Goal: Information Seeking & Learning: Stay updated

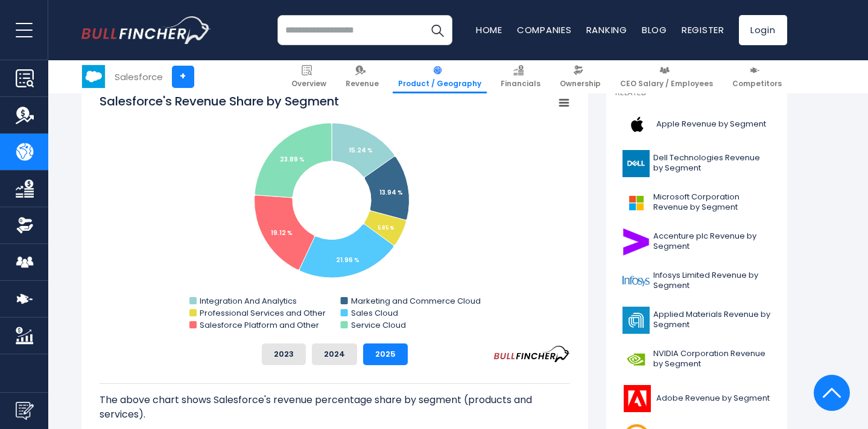
scroll to position [341, 0]
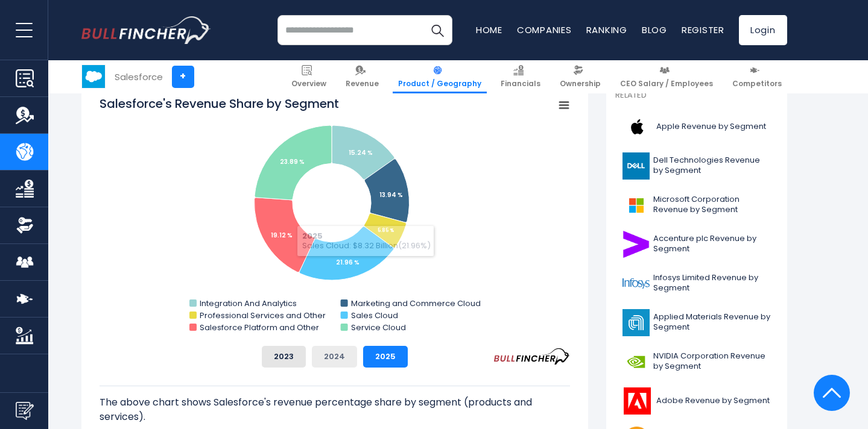
click at [343, 358] on button "2024" at bounding box center [334, 357] width 45 height 22
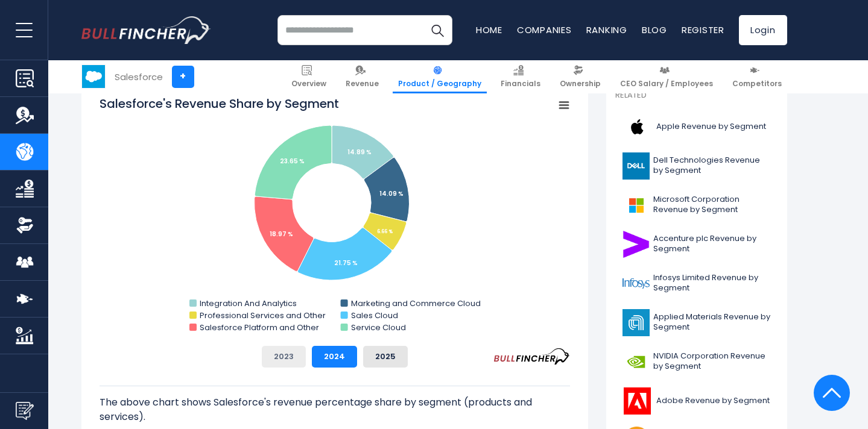
click at [277, 359] on button "2023" at bounding box center [284, 357] width 44 height 22
click at [309, 355] on div "2023 2024 2025" at bounding box center [334, 357] width 470 height 22
click at [320, 356] on button "2024" at bounding box center [334, 357] width 45 height 22
click at [297, 358] on button "2023" at bounding box center [284, 357] width 44 height 22
click at [325, 357] on button "2024" at bounding box center [334, 357] width 45 height 22
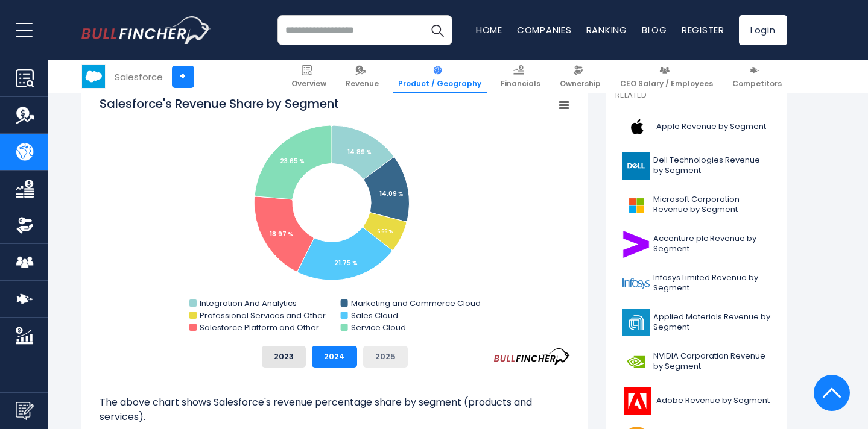
click at [380, 355] on button "2025" at bounding box center [385, 357] width 45 height 22
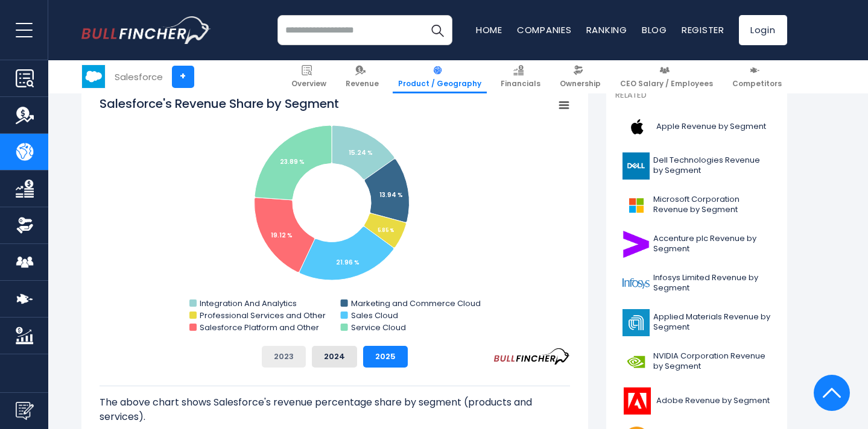
click at [295, 359] on button "2023" at bounding box center [284, 357] width 44 height 22
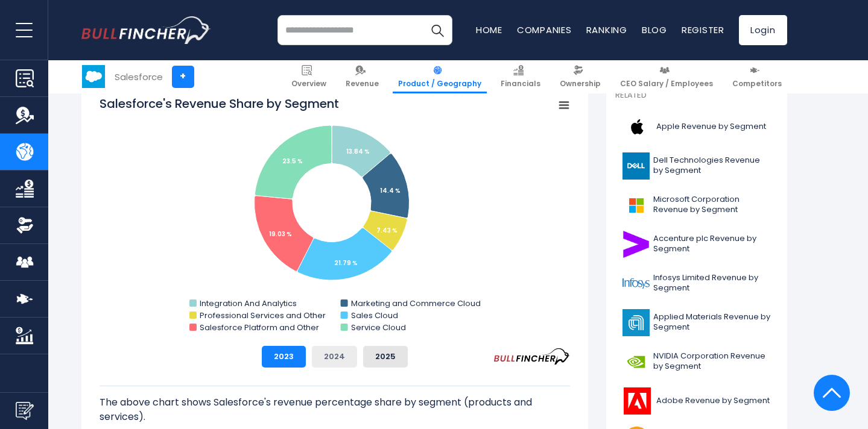
click at [341, 358] on button "2024" at bounding box center [334, 357] width 45 height 22
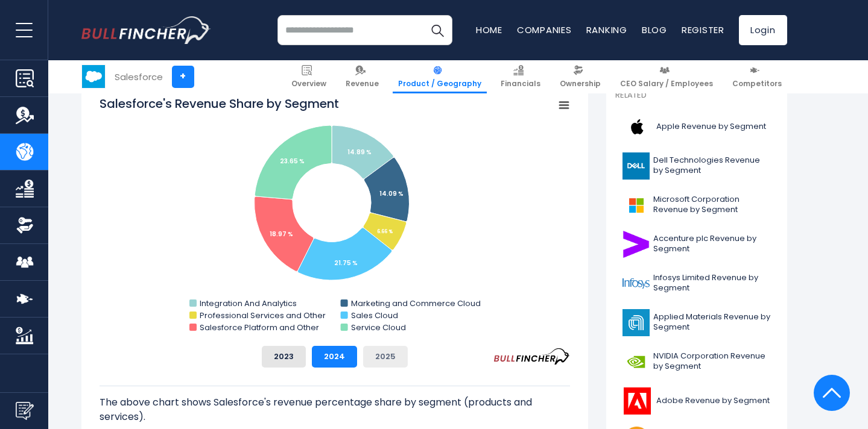
click at [371, 355] on button "2025" at bounding box center [385, 357] width 45 height 22
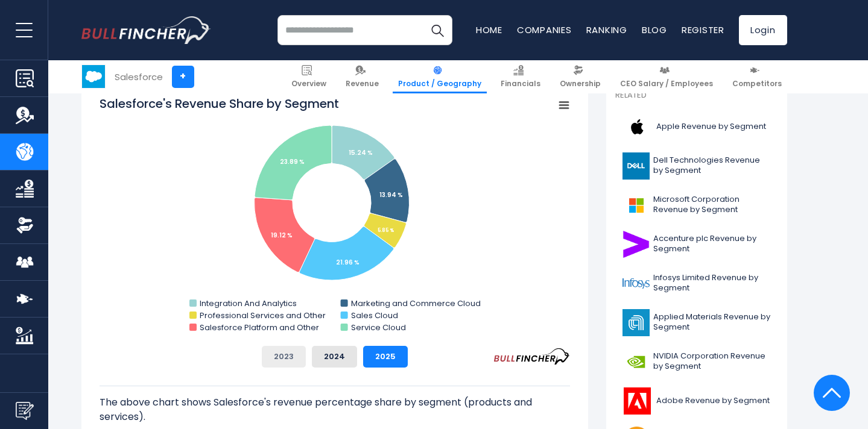
click at [291, 360] on button "2023" at bounding box center [284, 357] width 44 height 22
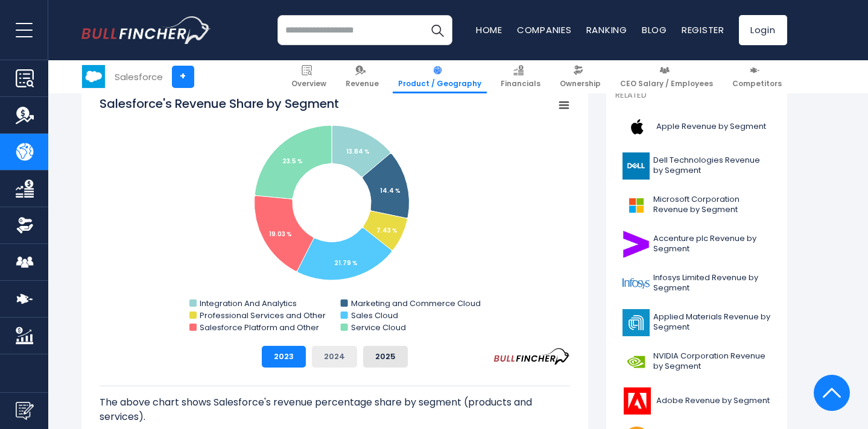
click at [328, 356] on button "2024" at bounding box center [334, 357] width 45 height 22
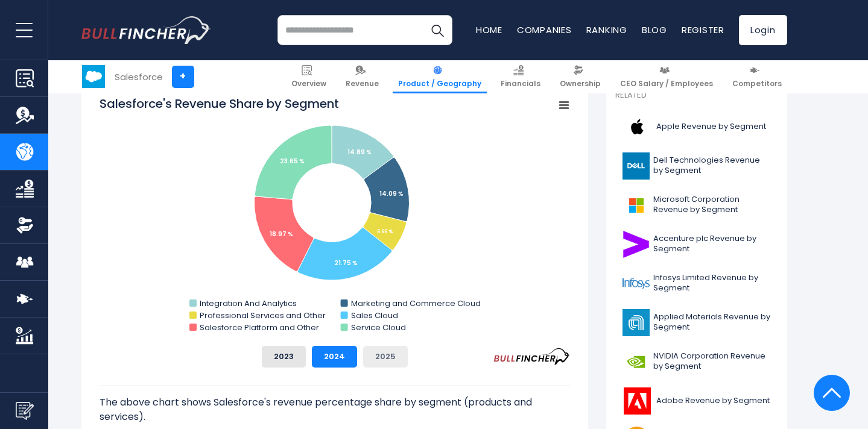
click at [371, 358] on button "2025" at bounding box center [385, 357] width 45 height 22
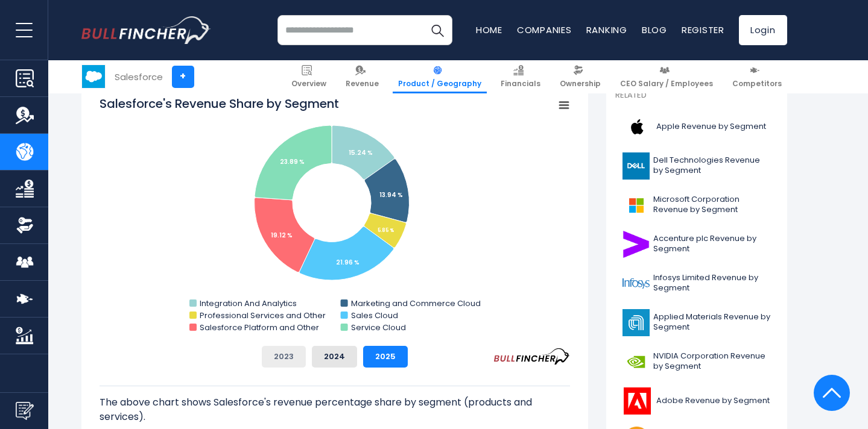
click at [300, 357] on button "2023" at bounding box center [284, 357] width 44 height 22
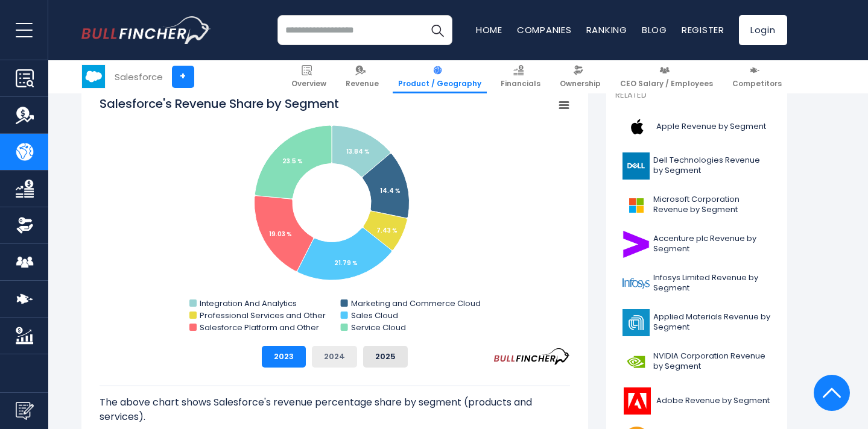
click at [323, 356] on button "2024" at bounding box center [334, 357] width 45 height 22
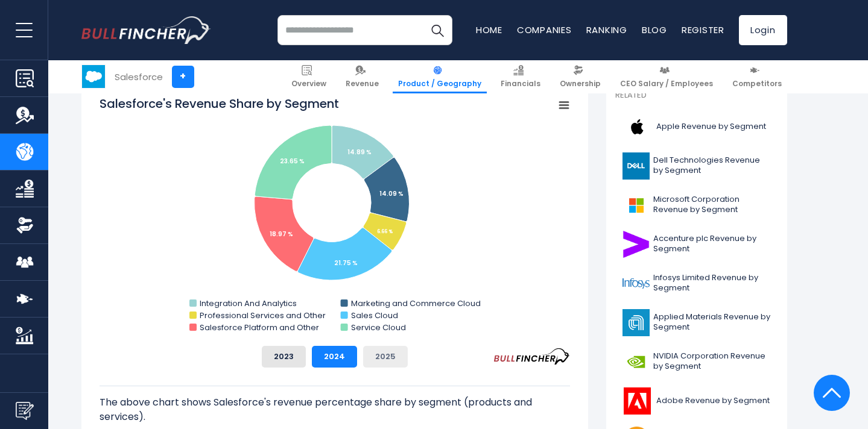
click at [387, 356] on button "2025" at bounding box center [385, 357] width 45 height 22
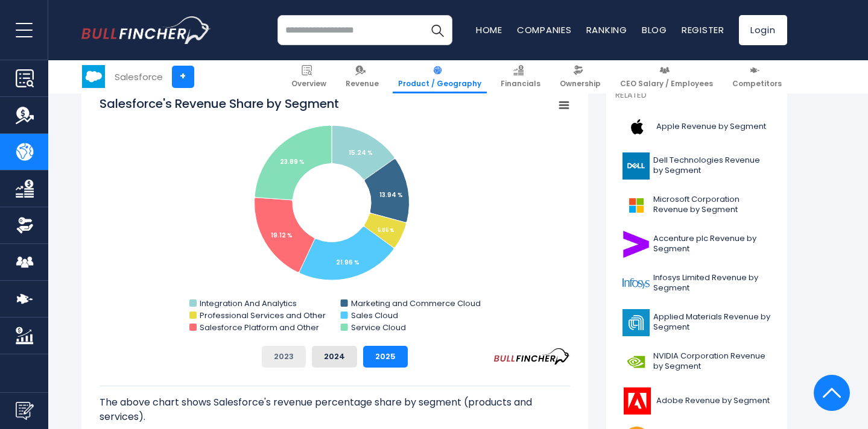
click at [283, 356] on button "2023" at bounding box center [284, 357] width 44 height 22
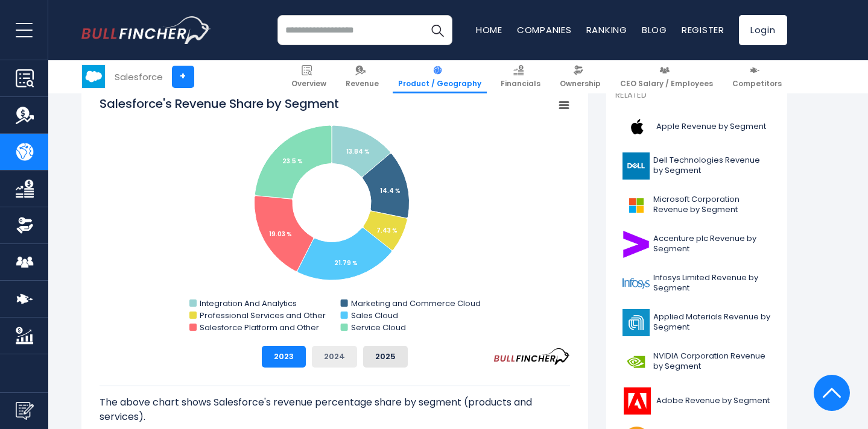
click at [324, 353] on button "2024" at bounding box center [334, 357] width 45 height 22
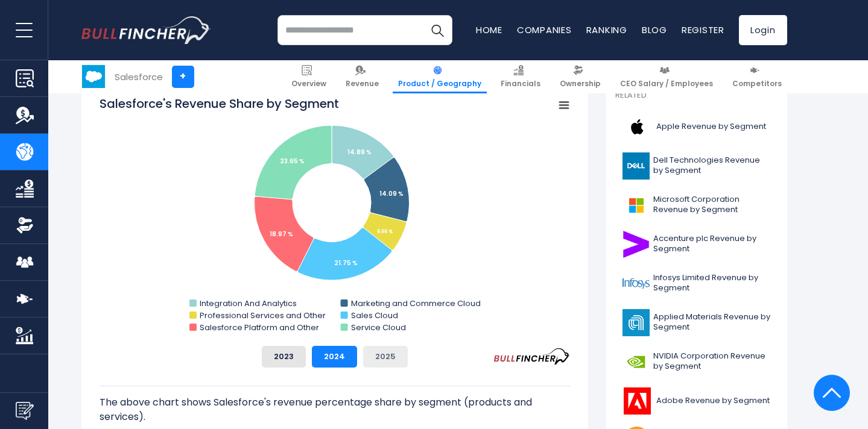
click at [374, 353] on button "2025" at bounding box center [385, 357] width 45 height 22
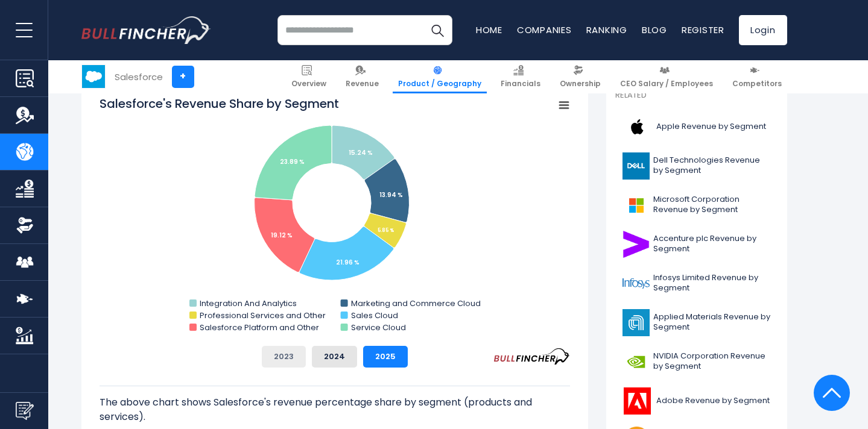
click at [297, 357] on button "2023" at bounding box center [284, 357] width 44 height 22
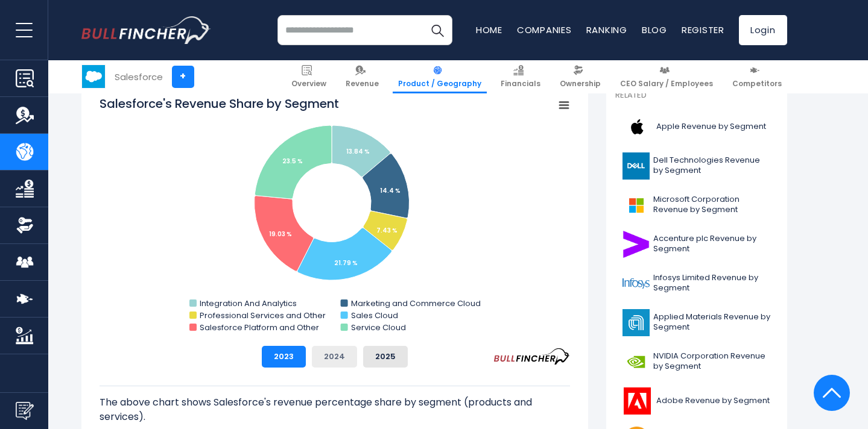
click at [332, 356] on button "2024" at bounding box center [334, 357] width 45 height 22
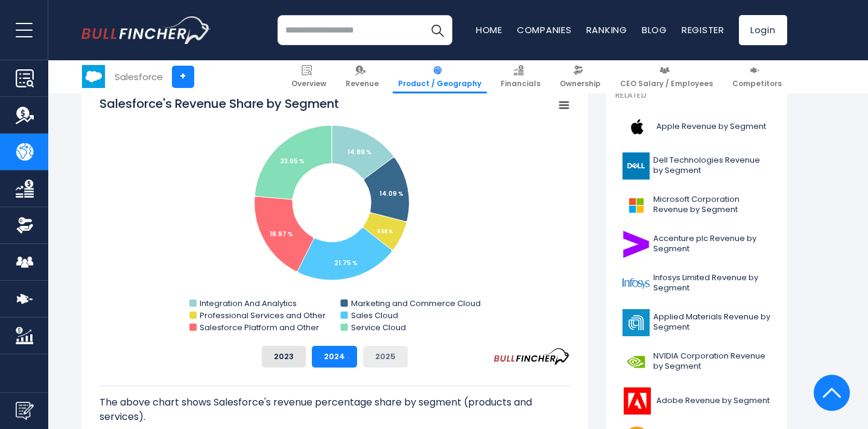
click at [390, 353] on button "2025" at bounding box center [385, 357] width 45 height 22
